Goal: Navigation & Orientation: Find specific page/section

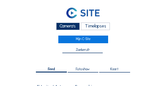
scroll to position [388, 0]
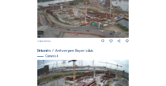
scroll to position [379, 0]
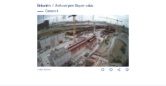
click at [79, 59] on img at bounding box center [83, 41] width 92 height 52
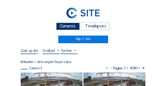
click at [59, 25] on div "Camera's" at bounding box center [68, 26] width 24 height 8
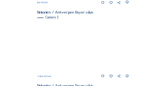
scroll to position [298, 0]
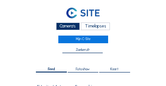
click at [64, 28] on div "Camera's" at bounding box center [68, 26] width 24 height 8
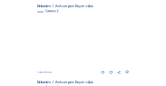
scroll to position [81, 0]
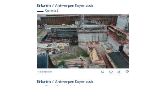
click at [68, 54] on img at bounding box center [83, 41] width 92 height 54
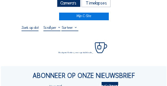
scroll to position [27, 0]
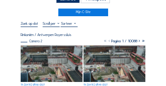
click at [40, 56] on img at bounding box center [52, 63] width 62 height 36
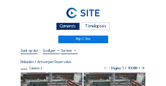
click at [59, 26] on div "Camera's" at bounding box center [68, 26] width 24 height 8
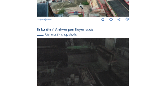
scroll to position [233, 0]
